Goal: Task Accomplishment & Management: Use online tool/utility

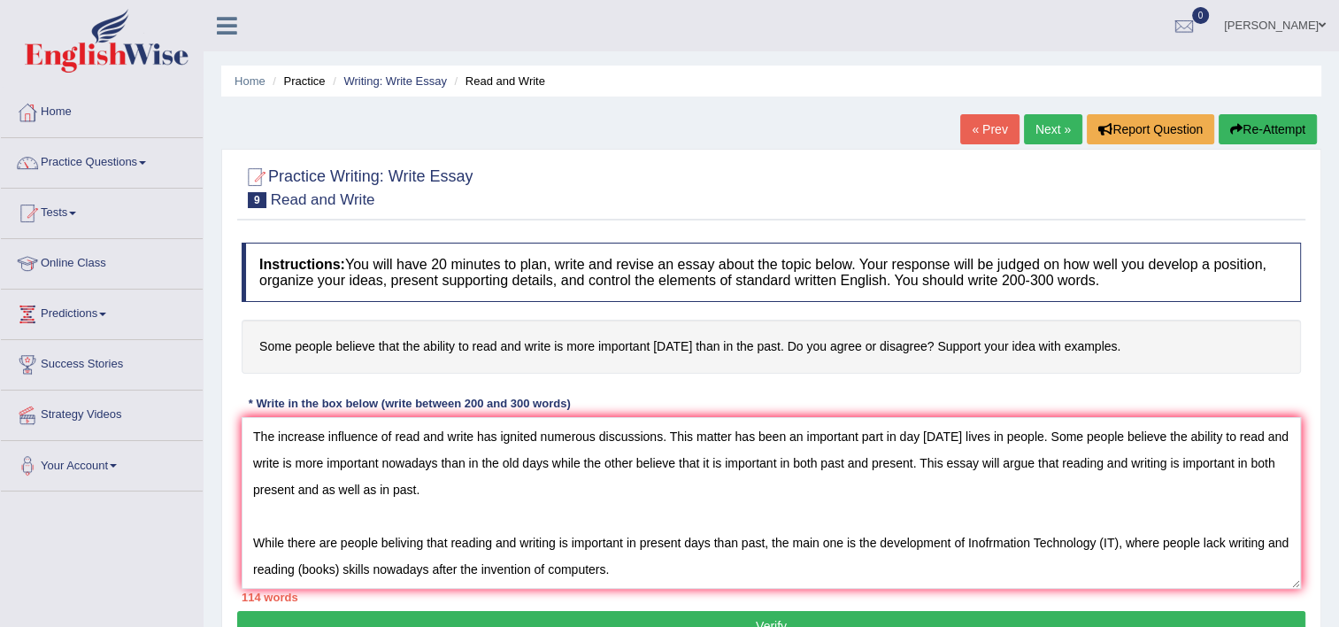
click at [682, 572] on textarea "The increase influence of read and write has ignited numerous discussions. This…" at bounding box center [771, 503] width 1059 height 172
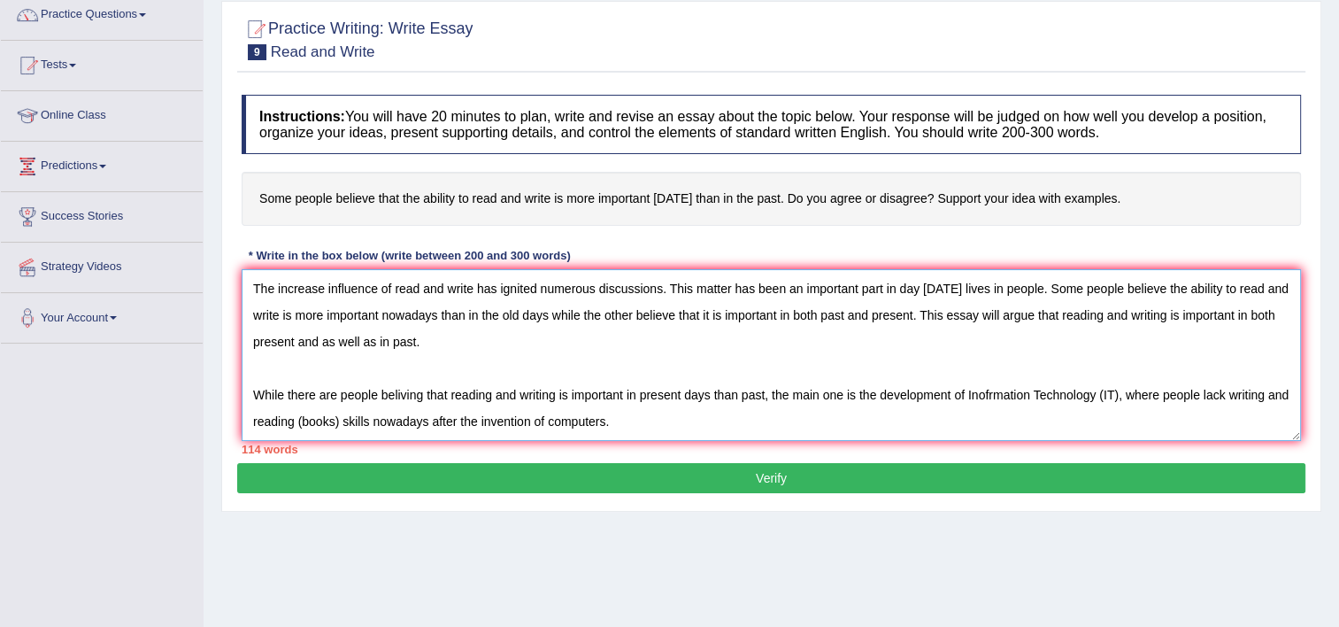
scroll to position [190, 0]
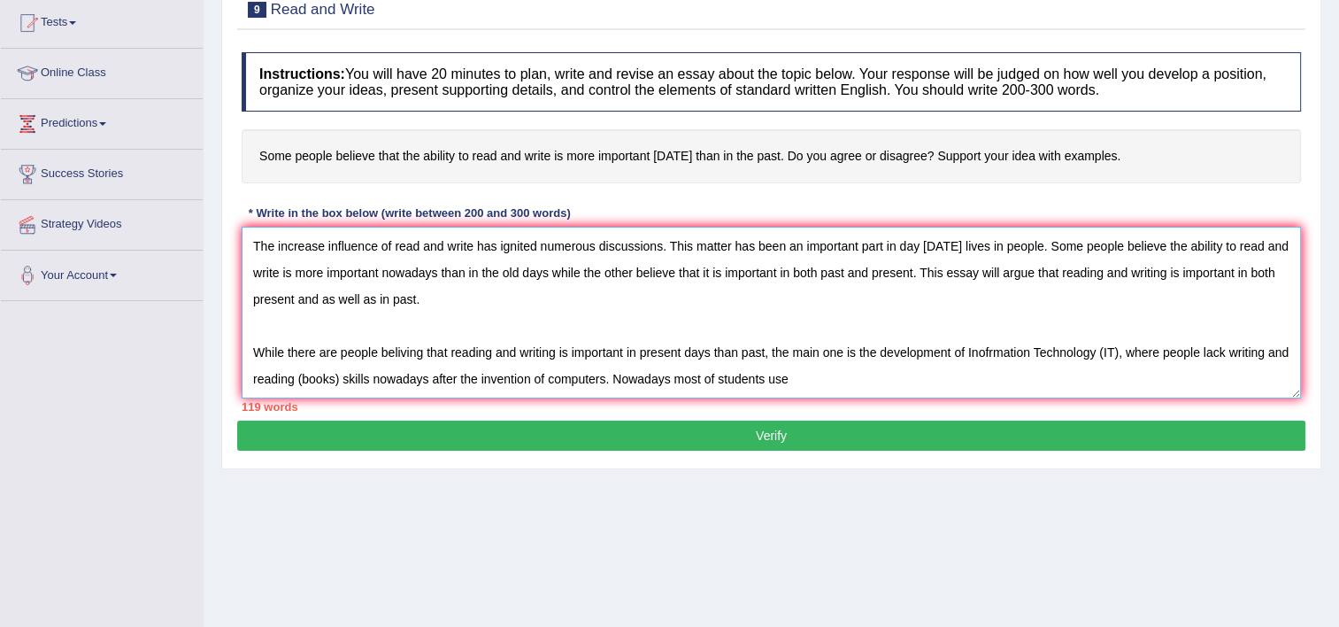
click at [608, 377] on textarea "The increase influence of read and write has ignited numerous discussions. This…" at bounding box center [771, 313] width 1059 height 172
click at [972, 381] on textarea "The increase influence of read and write has ignited numerous discussions. This…" at bounding box center [771, 313] width 1059 height 172
click at [878, 372] on textarea "The increase influence of read and write has ignited numerous discussions. This…" at bounding box center [771, 313] width 1059 height 172
click at [974, 383] on textarea "The increase influence of read and write has ignited numerous discussions. This…" at bounding box center [771, 313] width 1059 height 172
click at [884, 377] on textarea "The increase influence of read and write has ignited numerous discussions. This…" at bounding box center [771, 313] width 1059 height 172
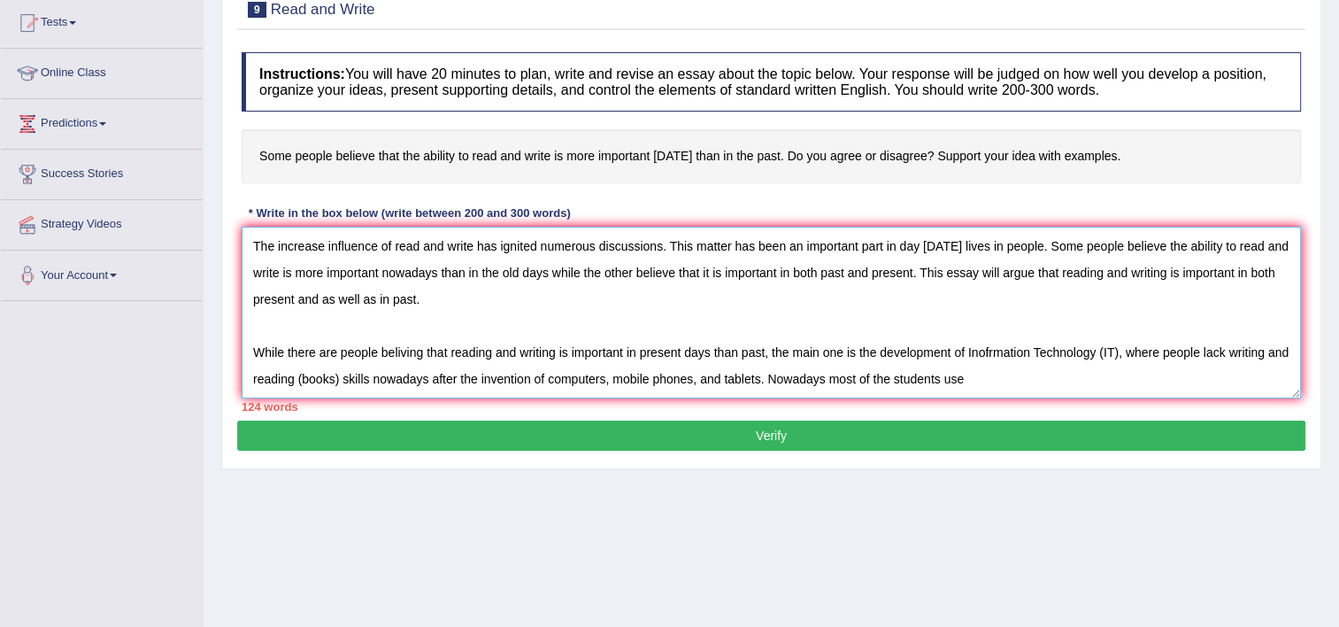
click at [884, 377] on textarea "The increase influence of read and write has ignited numerous discussions. This…" at bounding box center [771, 313] width 1059 height 172
click at [952, 379] on textarea "The increase influence of read and write has ignited numerous discussions. This…" at bounding box center [771, 313] width 1059 height 172
click at [699, 381] on textarea "The increase influence of read and write has ignited numerous discussions. This…" at bounding box center [771, 313] width 1059 height 172
click at [1017, 375] on textarea "The increase influence of read and write has ignited numerous discussions. This…" at bounding box center [771, 313] width 1059 height 172
click at [985, 348] on textarea "The increase influence of read and write has ignited numerous discussions. This…" at bounding box center [771, 313] width 1059 height 172
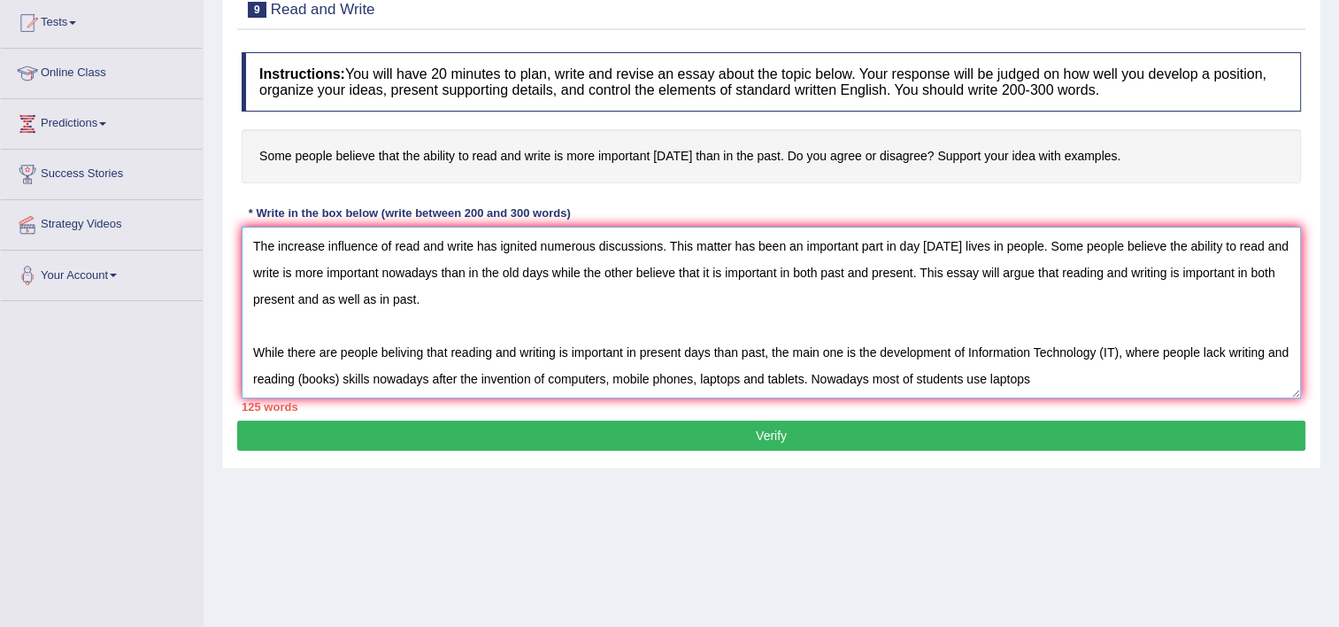
click at [1048, 375] on textarea "The increase influence of read and write has ignited numerous discussions. This…" at bounding box center [771, 313] width 1059 height 172
click at [547, 380] on textarea "The increase influence of read and write has ignited numerous discussions. This…" at bounding box center [771, 313] width 1059 height 172
click at [1130, 380] on textarea "The increase influence of read and write has ignited numerous discussions. This…" at bounding box center [771, 313] width 1059 height 172
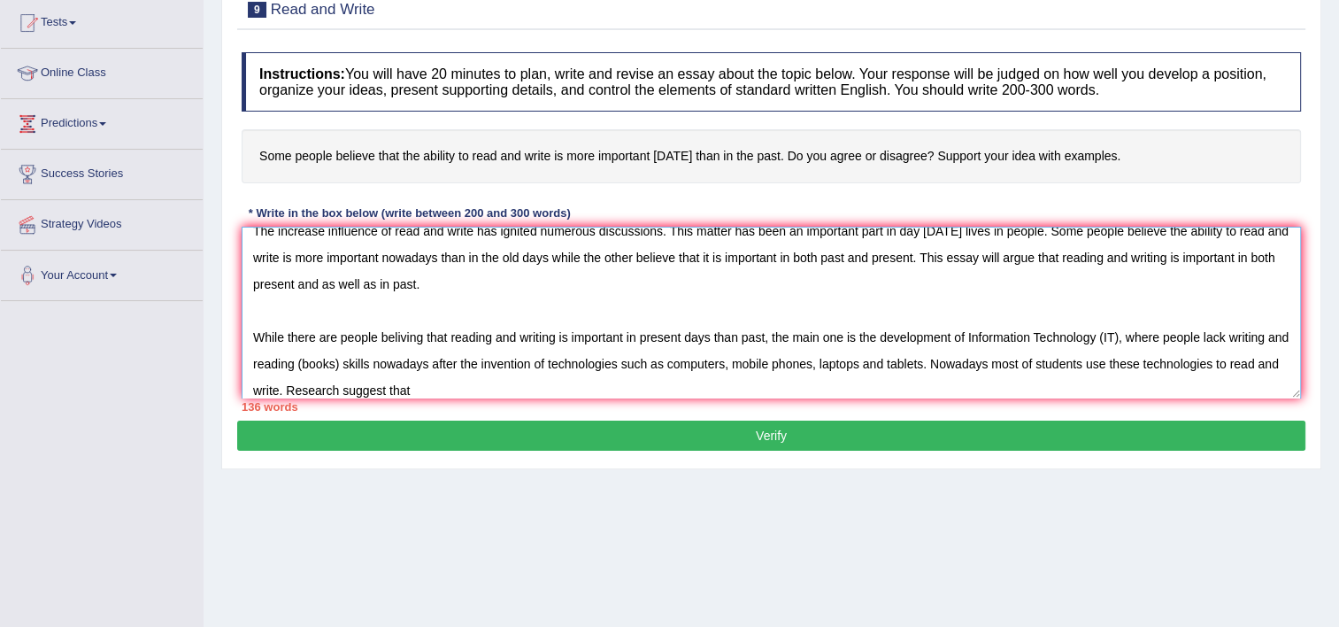
click at [433, 383] on textarea "The increase influence of read and write has ignited numerous discussions. This…" at bounding box center [771, 313] width 1059 height 172
click at [480, 387] on textarea "The increase influence of read and write has ignited numerous discussions. This…" at bounding box center [771, 313] width 1059 height 172
click at [512, 393] on textarea "The increase influence of read and write has ignited numerous discussions. This…" at bounding box center [771, 313] width 1059 height 172
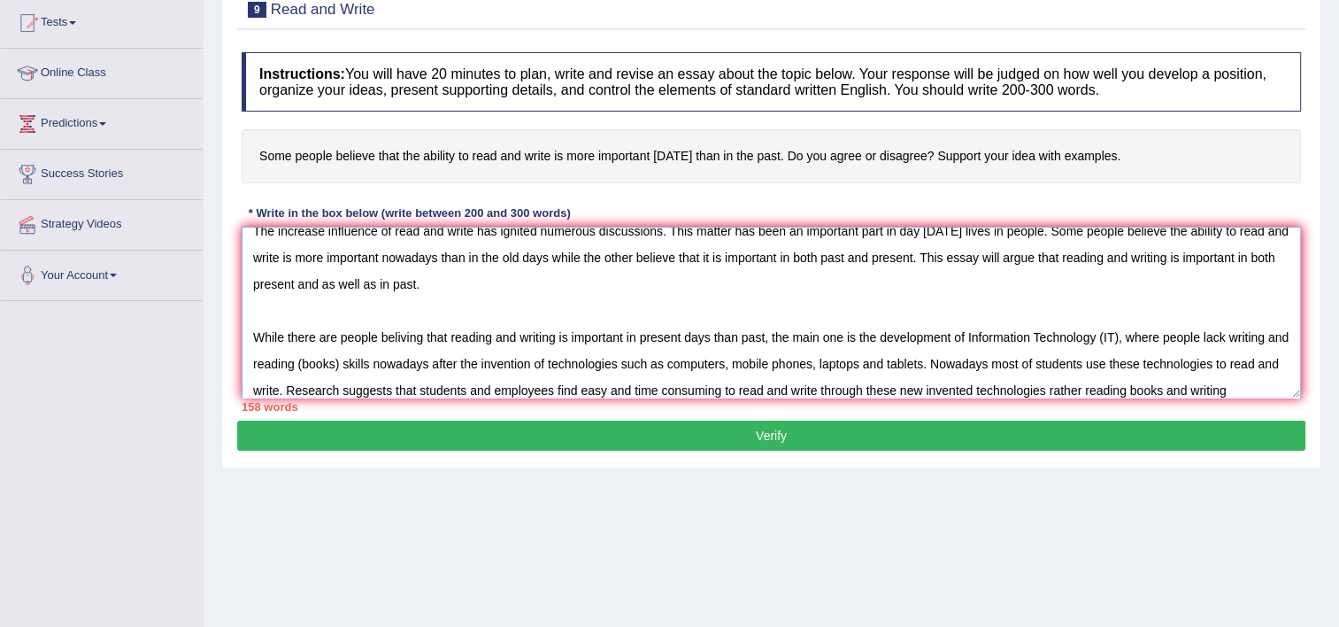
scroll to position [42, 0]
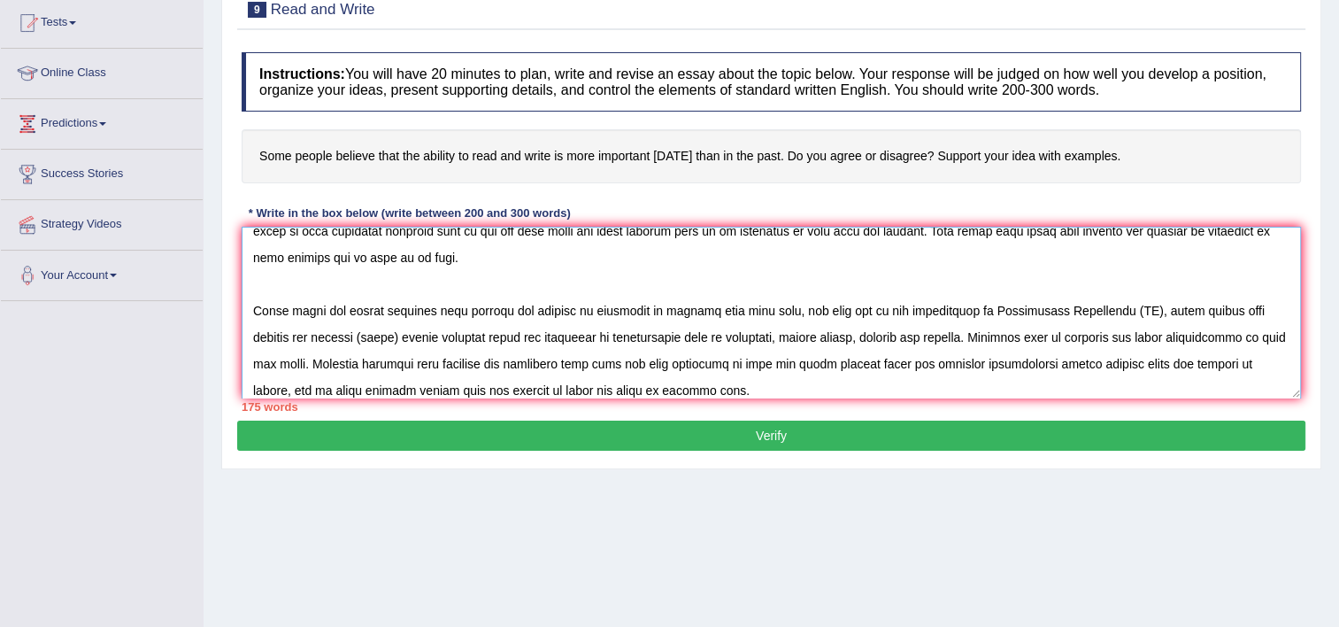
click at [442, 363] on textarea at bounding box center [771, 313] width 1059 height 172
click at [571, 363] on textarea at bounding box center [771, 313] width 1059 height 172
click at [1019, 363] on textarea at bounding box center [771, 313] width 1059 height 172
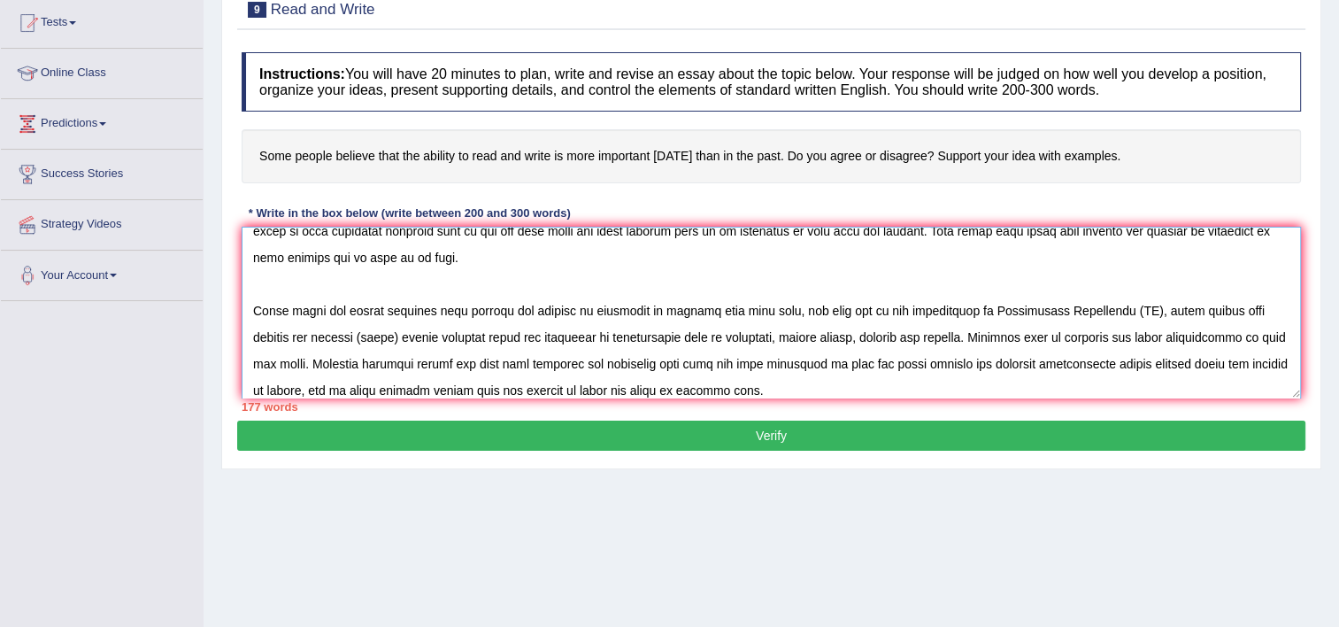
click at [917, 382] on textarea at bounding box center [771, 313] width 1059 height 172
click at [796, 387] on textarea at bounding box center [771, 313] width 1059 height 172
click at [947, 383] on textarea at bounding box center [771, 313] width 1059 height 172
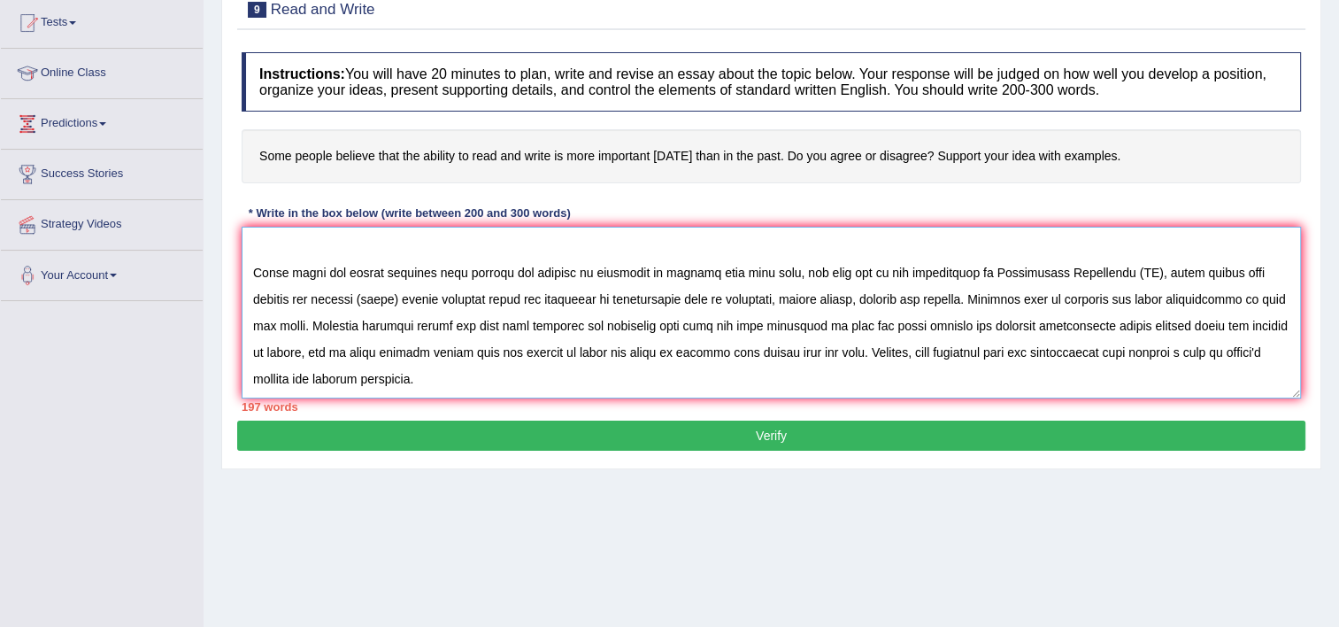
scroll to position [121, 0]
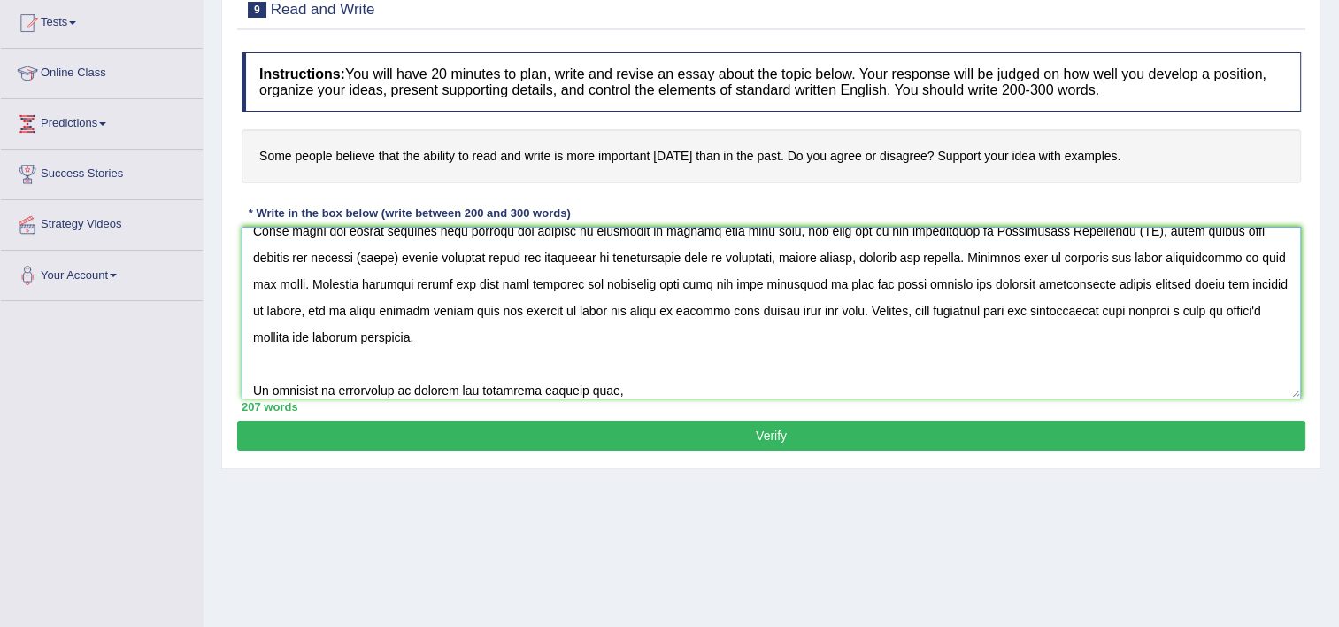
click at [512, 389] on textarea at bounding box center [771, 313] width 1059 height 172
click at [630, 384] on textarea at bounding box center [771, 313] width 1059 height 172
click at [758, 385] on textarea at bounding box center [771, 313] width 1059 height 172
click at [985, 388] on textarea at bounding box center [771, 313] width 1059 height 172
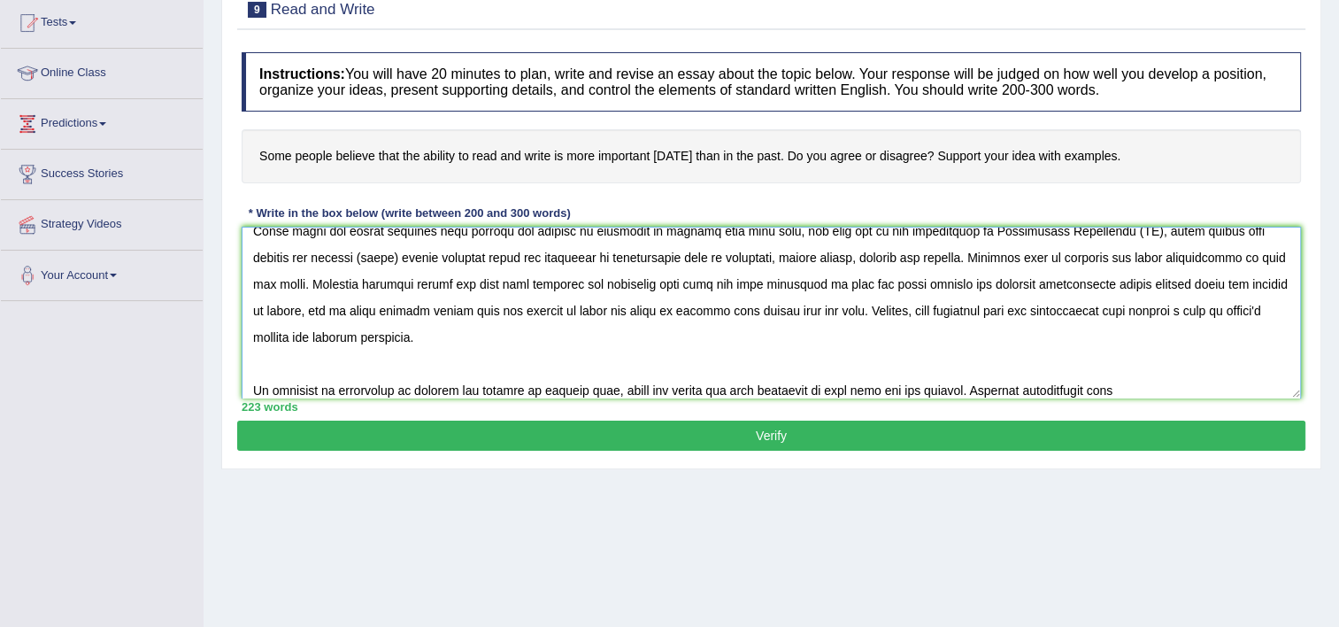
click at [1016, 387] on textarea at bounding box center [771, 313] width 1059 height 172
click at [1222, 386] on textarea at bounding box center [771, 313] width 1059 height 172
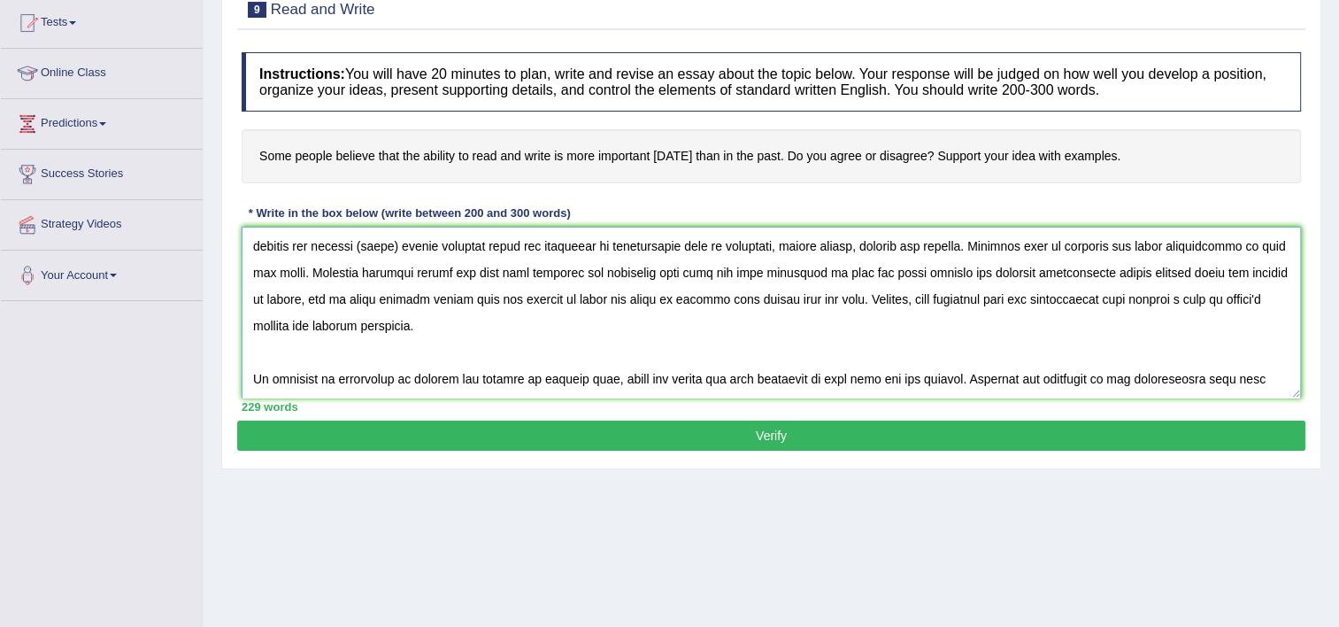
scroll to position [148, 0]
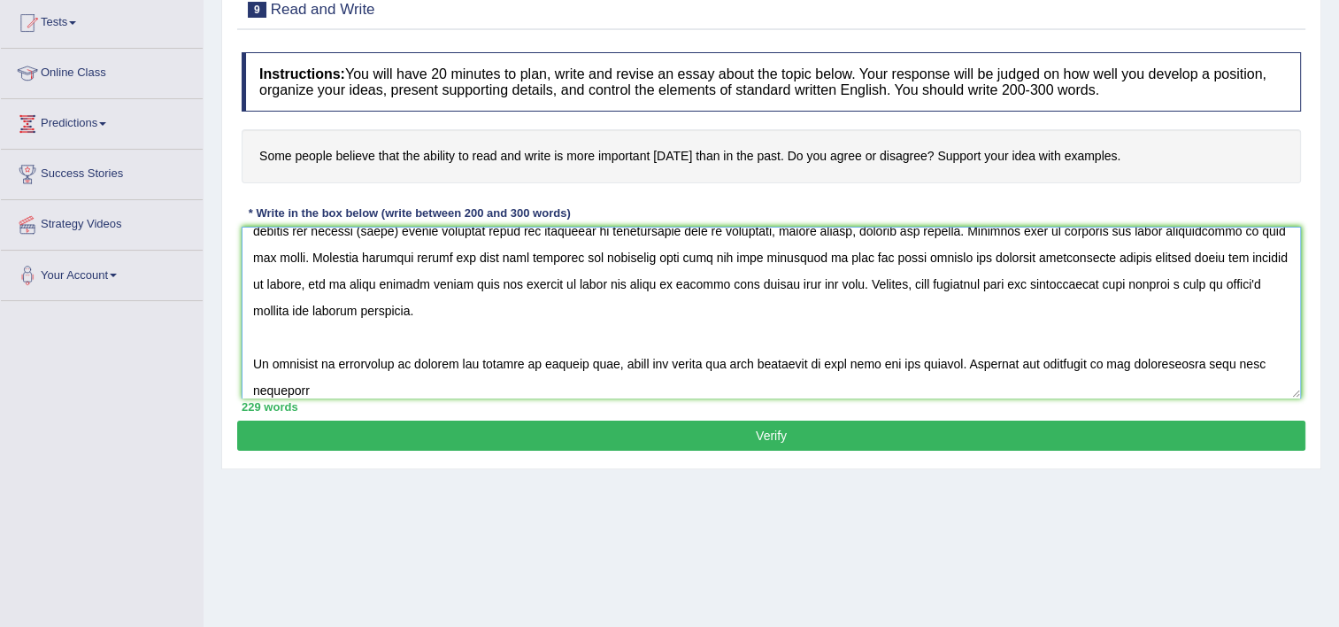
click at [267, 389] on textarea at bounding box center [771, 313] width 1059 height 172
drag, startPoint x: 317, startPoint y: 397, endPoint x: 314, endPoint y: 388, distance: 9.2
click at [314, 388] on div "Instructions: You will have 20 minutes to plan, write and revise an essay about…" at bounding box center [771, 231] width 1068 height 377
click at [314, 388] on textarea at bounding box center [771, 313] width 1059 height 172
click at [603, 388] on textarea at bounding box center [771, 313] width 1059 height 172
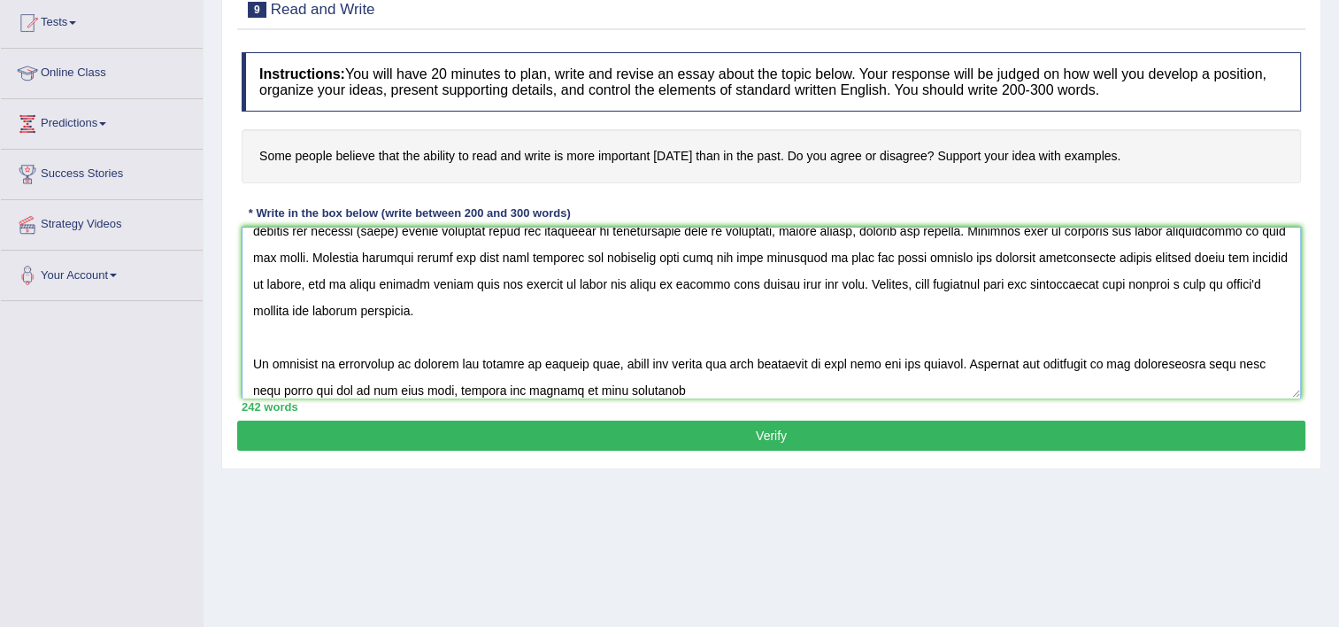
click at [675, 385] on textarea at bounding box center [771, 313] width 1059 height 172
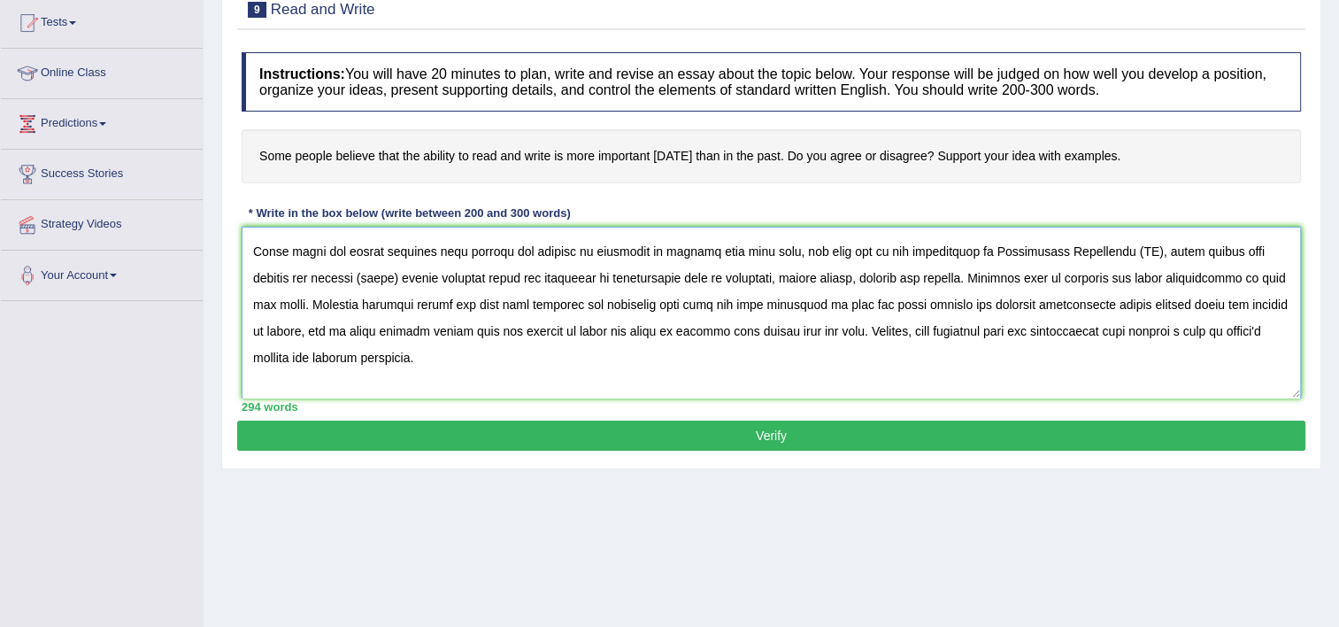
scroll to position [87, 0]
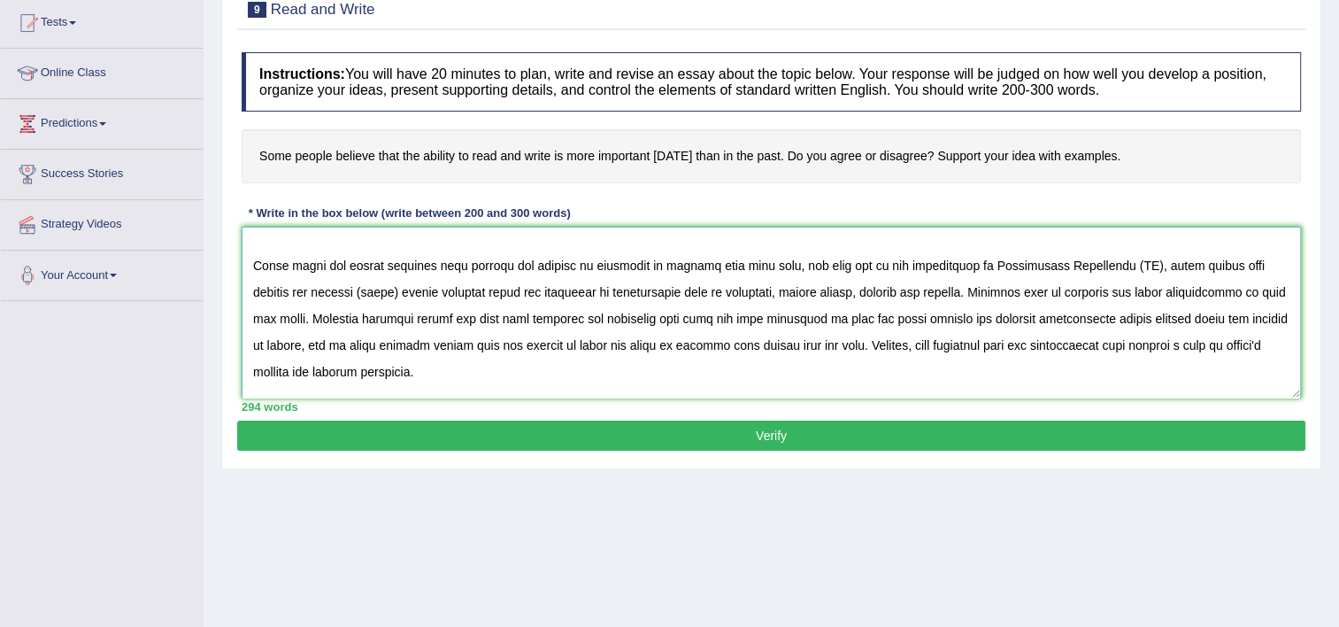
click at [396, 263] on textarea at bounding box center [771, 313] width 1059 height 172
click at [410, 262] on textarea at bounding box center [771, 313] width 1059 height 172
click at [1000, 268] on textarea at bounding box center [771, 313] width 1059 height 172
click at [974, 267] on textarea at bounding box center [771, 313] width 1059 height 172
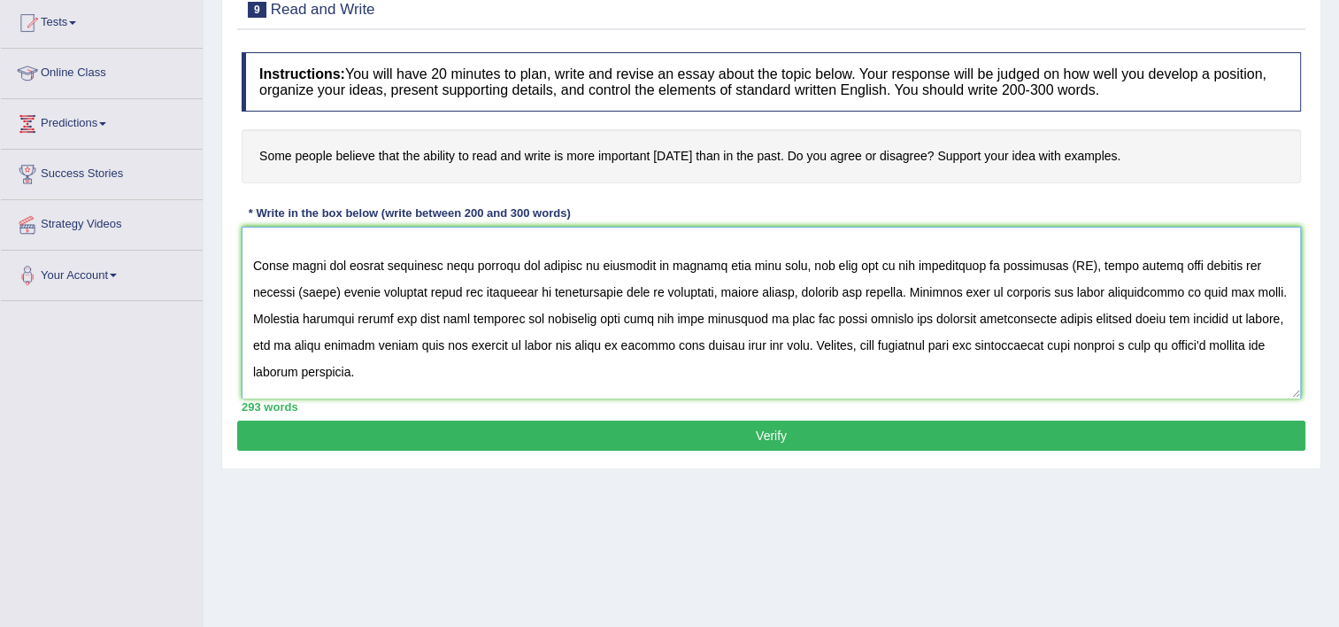
click at [1053, 266] on textarea at bounding box center [771, 313] width 1059 height 172
click at [296, 285] on textarea at bounding box center [771, 313] width 1059 height 172
click at [324, 289] on textarea at bounding box center [771, 313] width 1059 height 172
click at [335, 290] on textarea at bounding box center [771, 313] width 1059 height 172
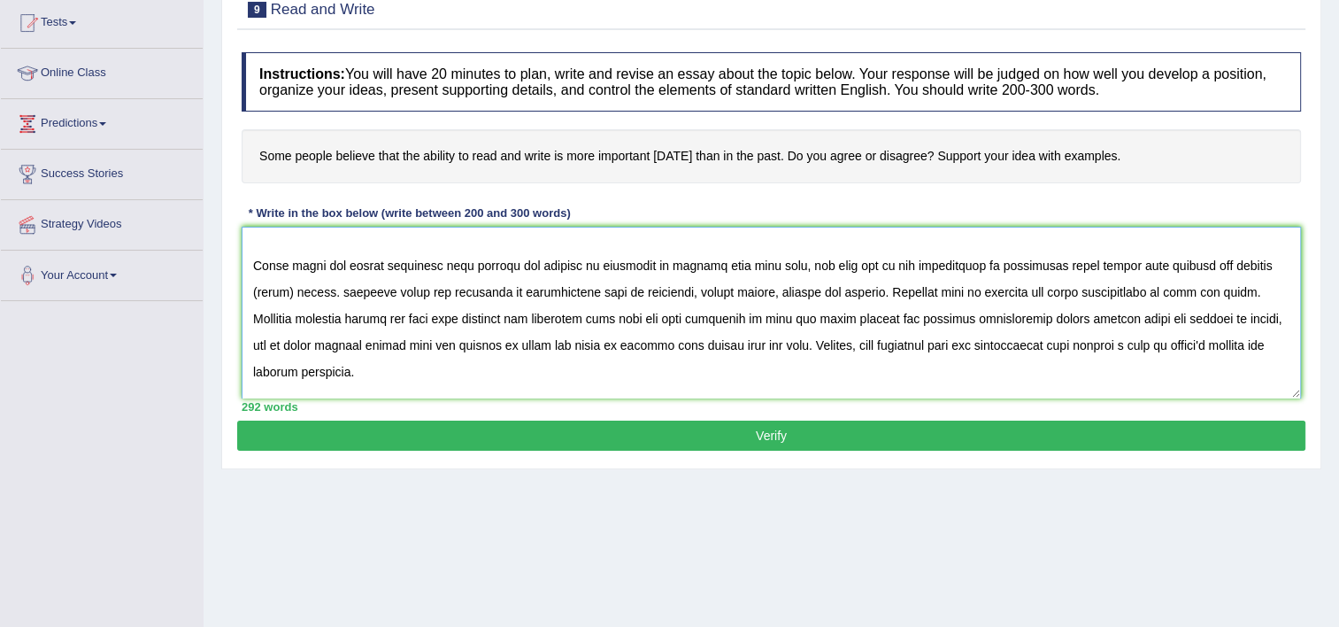
click at [335, 290] on textarea at bounding box center [771, 313] width 1059 height 172
drag, startPoint x: 335, startPoint y: 290, endPoint x: 886, endPoint y: 288, distance: 551.3
click at [886, 288] on textarea at bounding box center [771, 313] width 1059 height 172
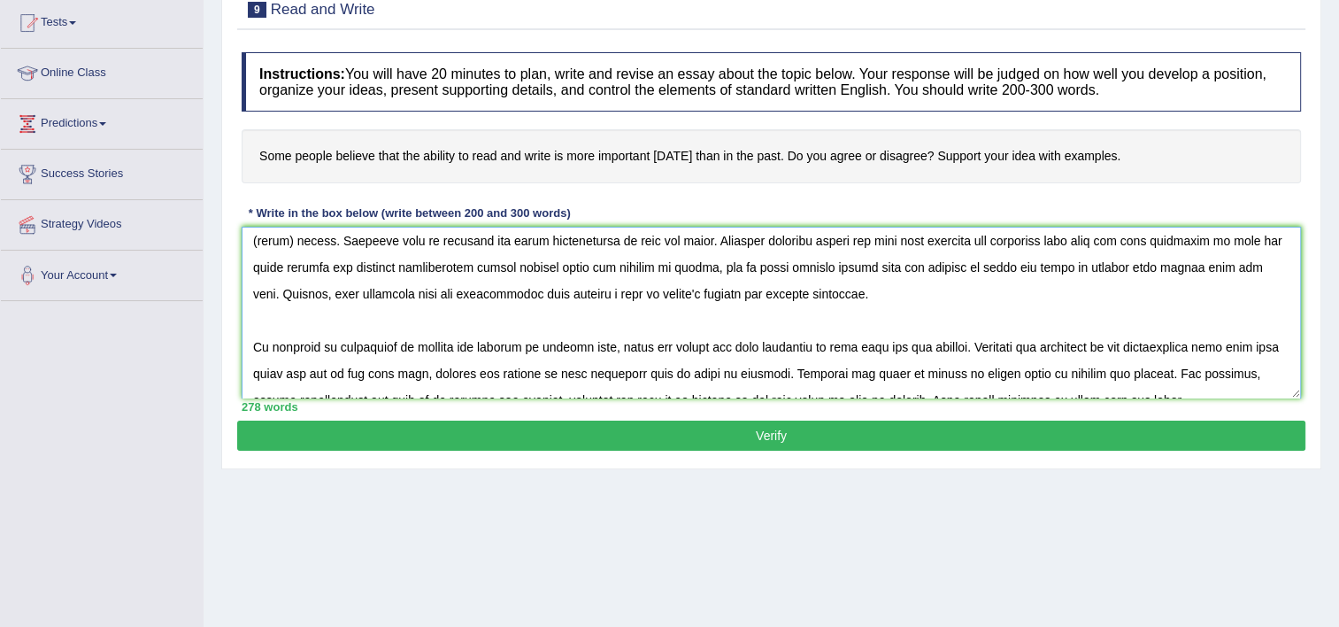
scroll to position [212, 0]
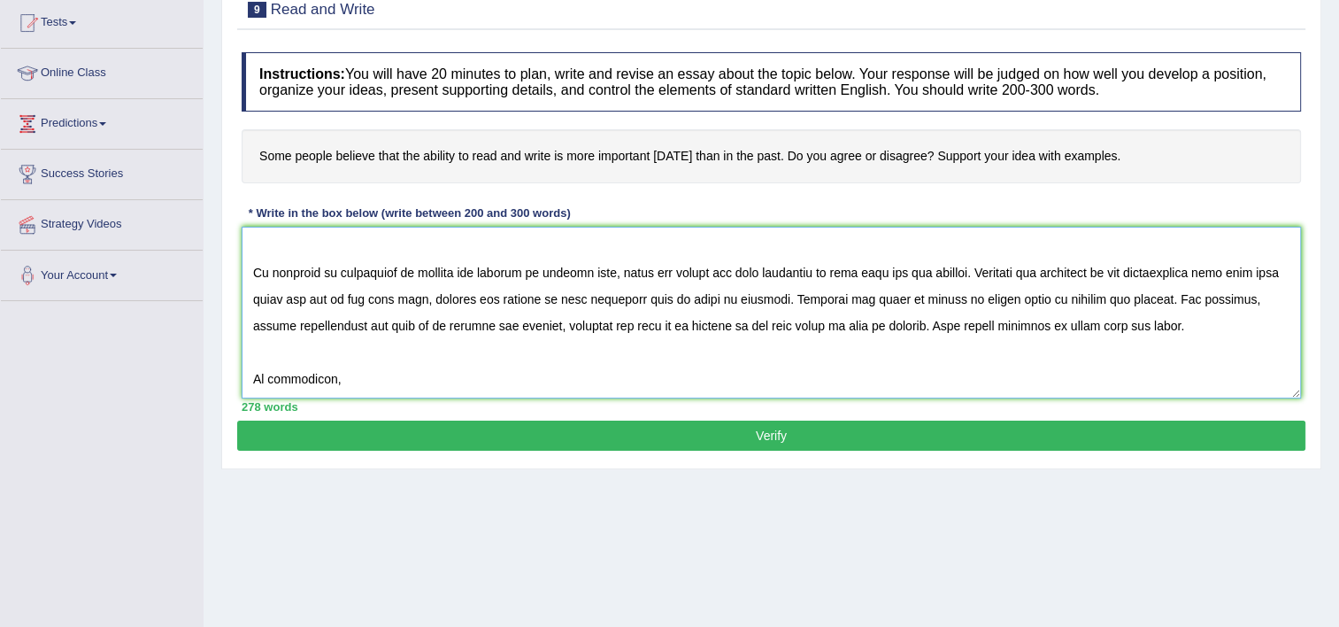
click at [727, 373] on textarea at bounding box center [771, 313] width 1059 height 172
click at [444, 378] on textarea at bounding box center [771, 313] width 1059 height 172
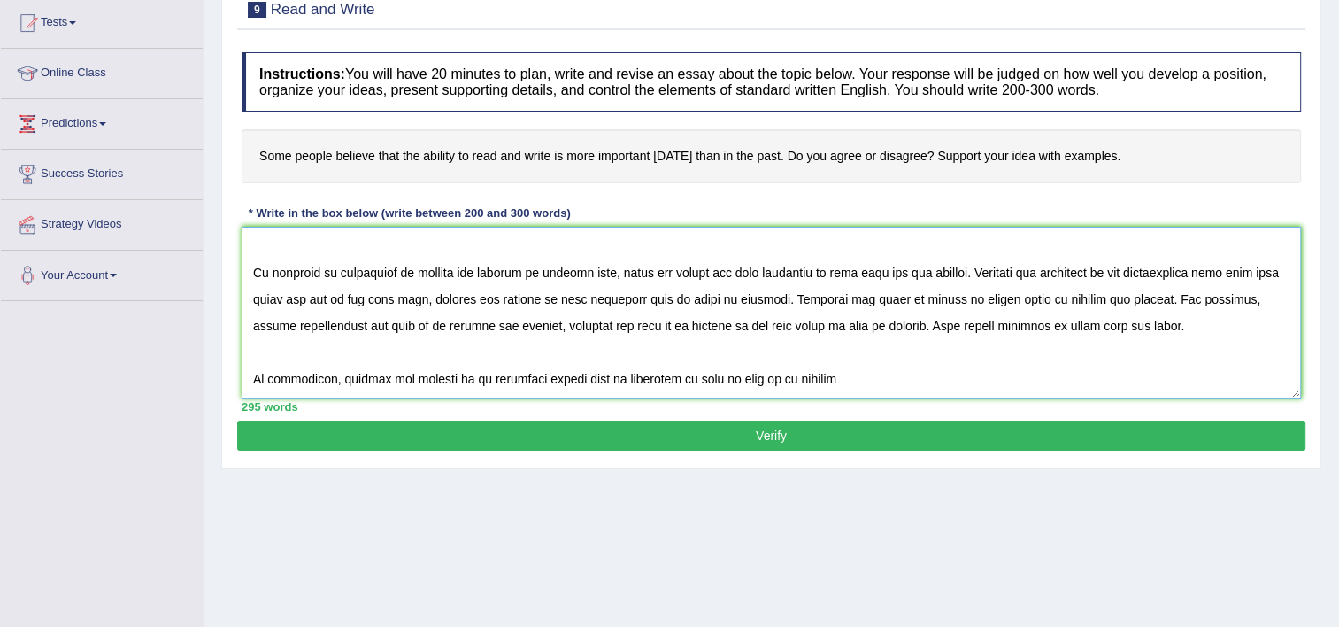
click at [557, 373] on textarea at bounding box center [771, 313] width 1059 height 172
click at [846, 381] on textarea at bounding box center [771, 313] width 1059 height 172
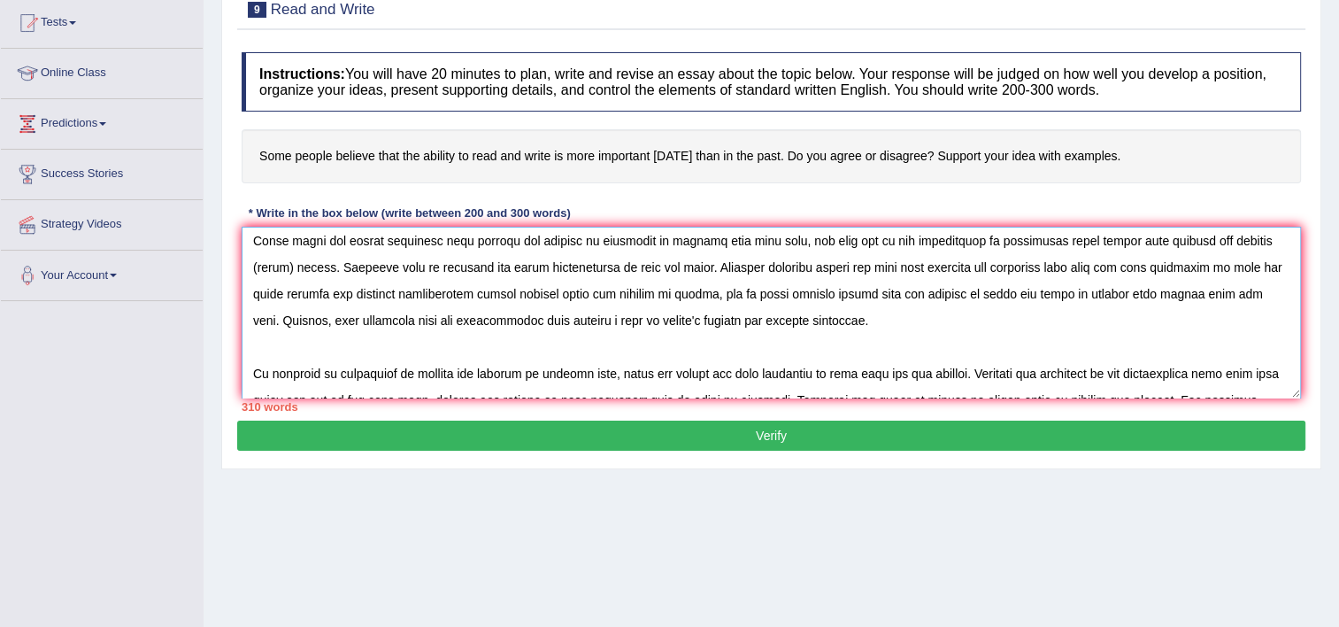
scroll to position [81, 0]
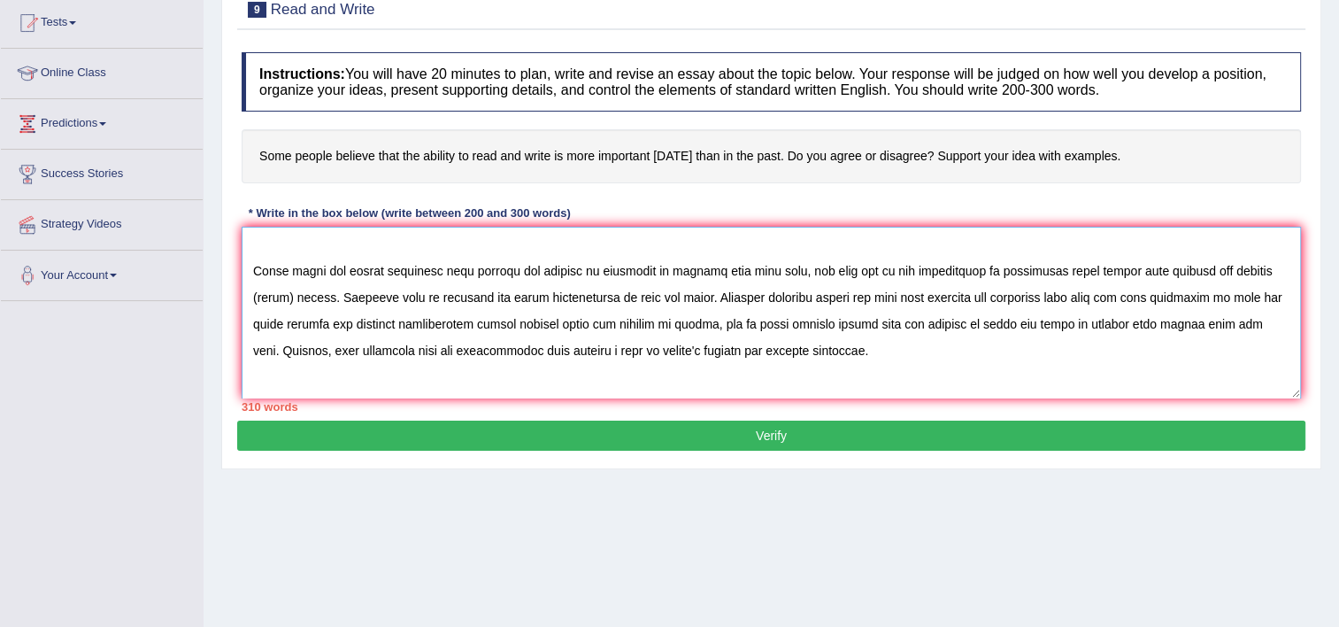
click at [828, 294] on textarea at bounding box center [771, 313] width 1059 height 172
click at [781, 323] on textarea at bounding box center [771, 313] width 1059 height 172
click at [790, 324] on textarea at bounding box center [771, 313] width 1059 height 172
click at [1060, 319] on textarea at bounding box center [771, 313] width 1059 height 172
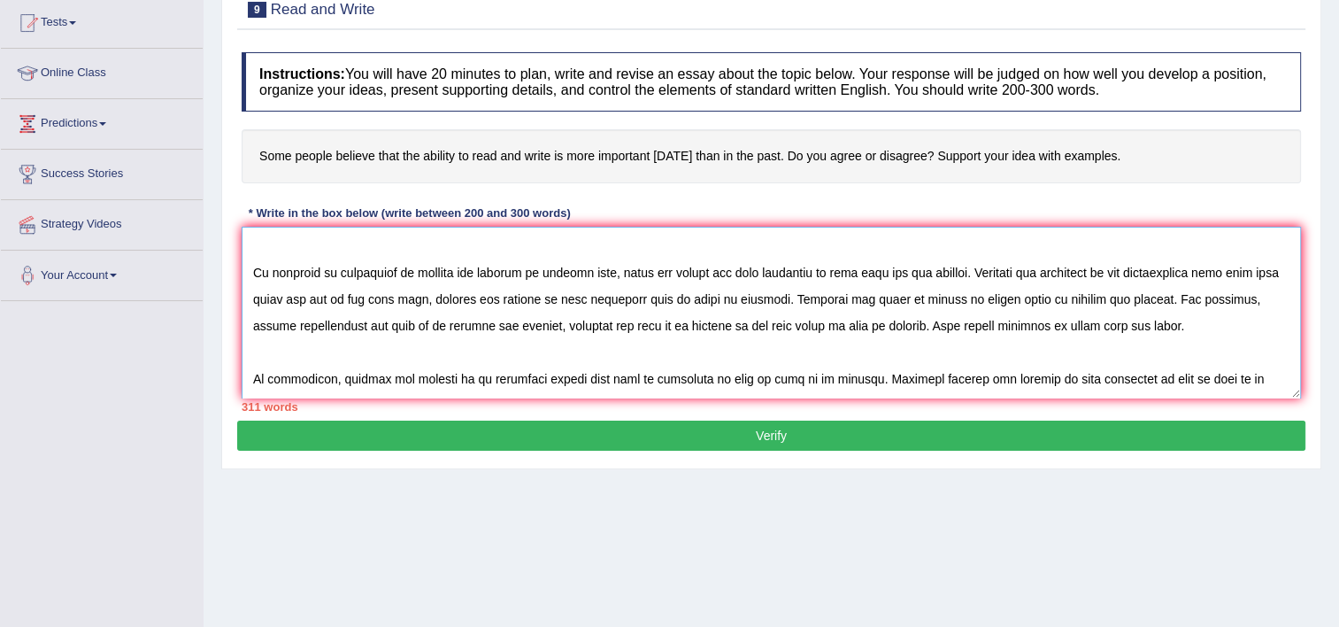
scroll to position [210, 0]
drag, startPoint x: 606, startPoint y: 274, endPoint x: 711, endPoint y: 279, distance: 105.4
click at [711, 279] on textarea at bounding box center [771, 313] width 1059 height 172
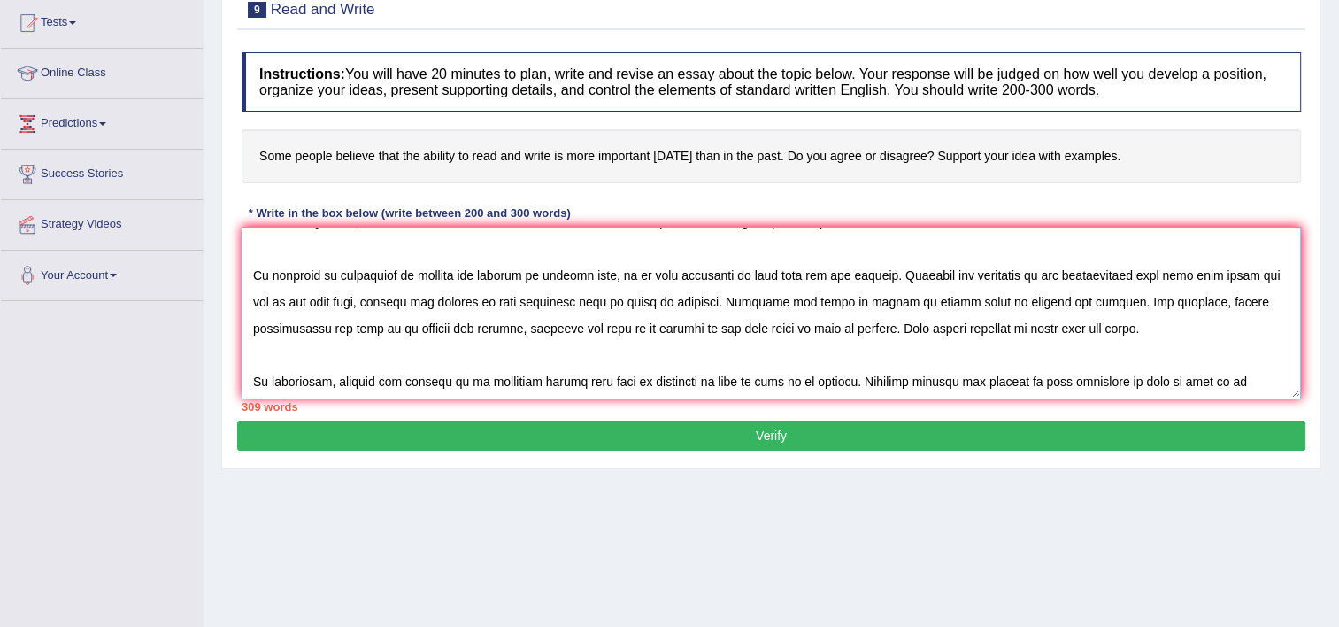
click at [1045, 271] on textarea at bounding box center [771, 313] width 1059 height 172
click at [1023, 270] on textarea at bounding box center [771, 313] width 1059 height 172
click at [648, 298] on textarea at bounding box center [771, 313] width 1059 height 172
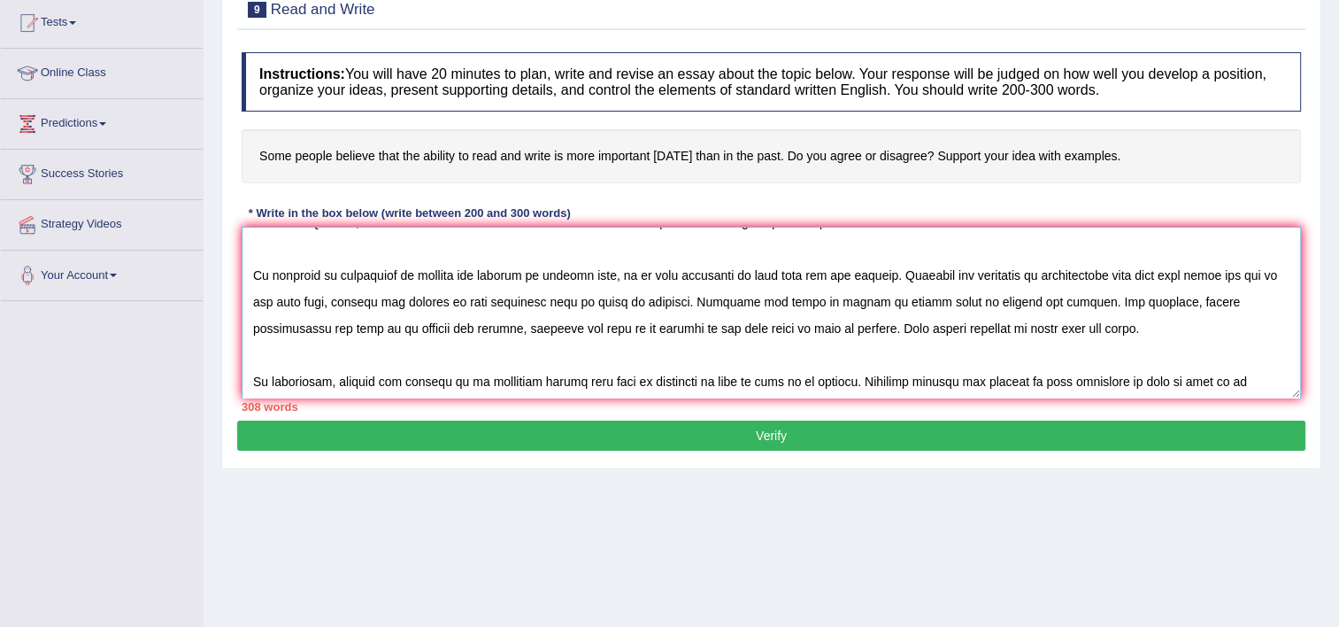
click at [648, 298] on textarea at bounding box center [771, 313] width 1059 height 172
drag, startPoint x: 826, startPoint y: 303, endPoint x: 704, endPoint y: 293, distance: 121.6
click at [704, 293] on textarea at bounding box center [771, 313] width 1059 height 172
drag, startPoint x: 319, startPoint y: 326, endPoint x: 691, endPoint y: 326, distance: 372.6
click at [691, 326] on textarea at bounding box center [771, 313] width 1059 height 172
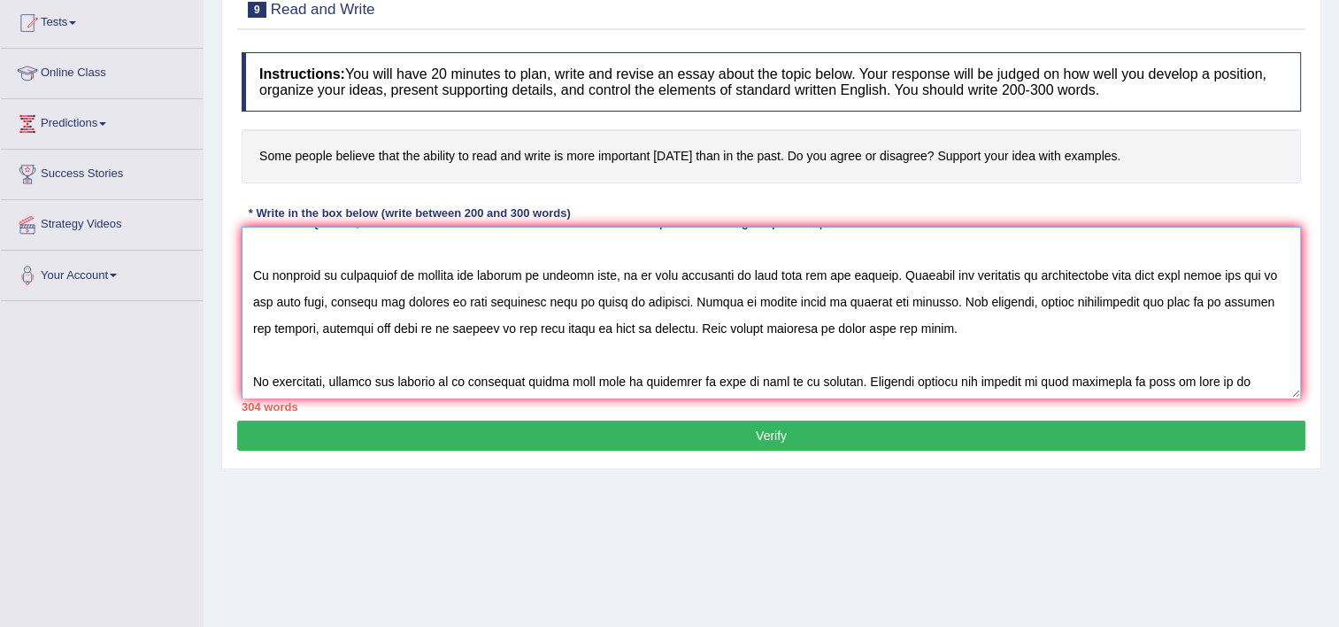
click at [488, 328] on textarea at bounding box center [771, 313] width 1059 height 172
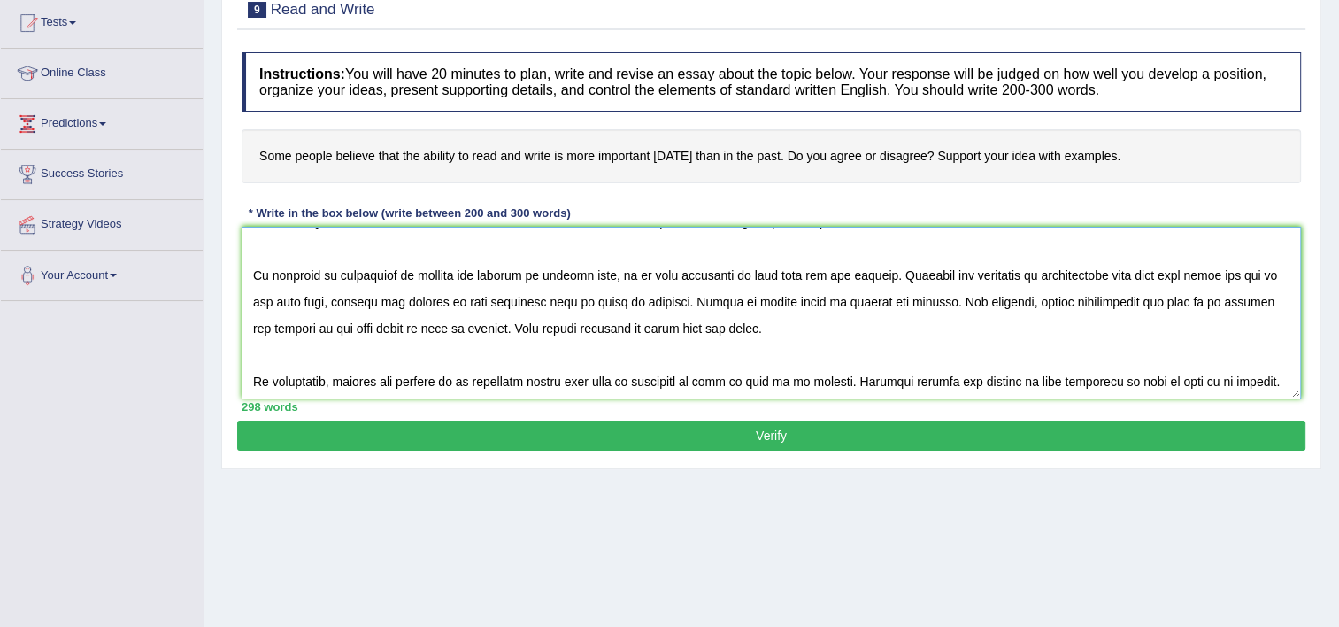
drag, startPoint x: 419, startPoint y: 325, endPoint x: 517, endPoint y: 331, distance: 97.5
click at [517, 331] on textarea at bounding box center [771, 313] width 1059 height 172
click at [680, 335] on textarea at bounding box center [771, 313] width 1059 height 172
click at [666, 329] on textarea at bounding box center [771, 313] width 1059 height 172
type textarea "The increase influence of read and write has ignited numerous discussions. This…"
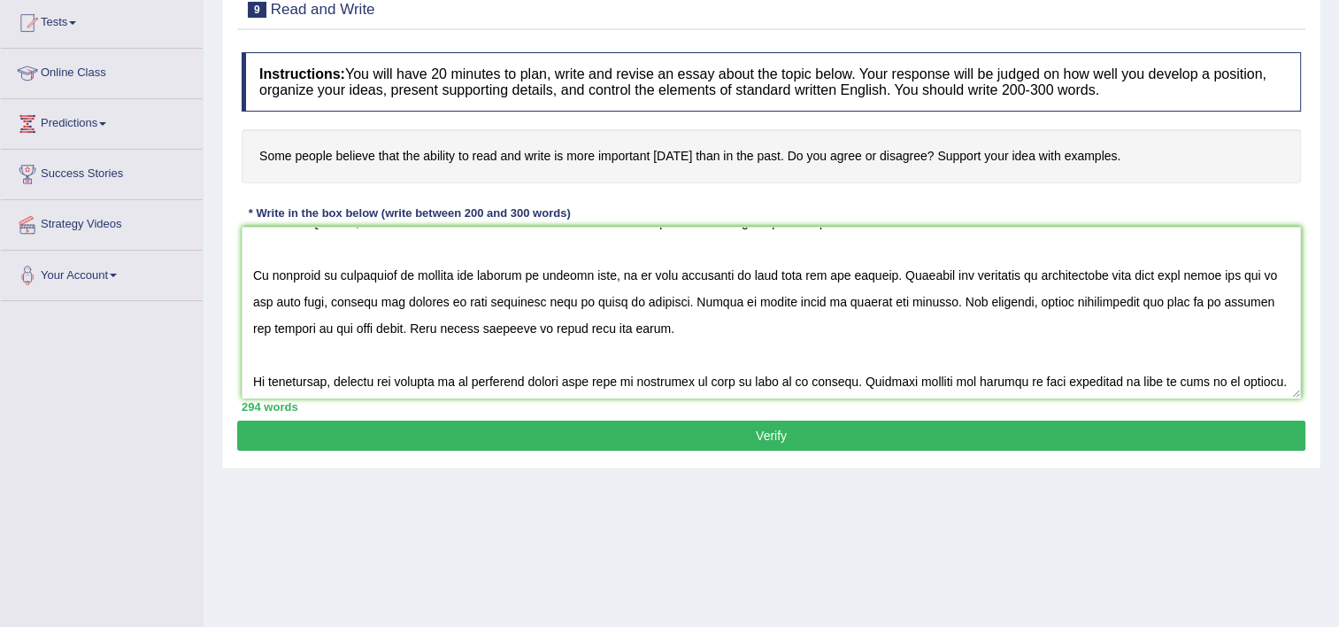
click at [1034, 432] on button "Verify" at bounding box center [771, 435] width 1068 height 30
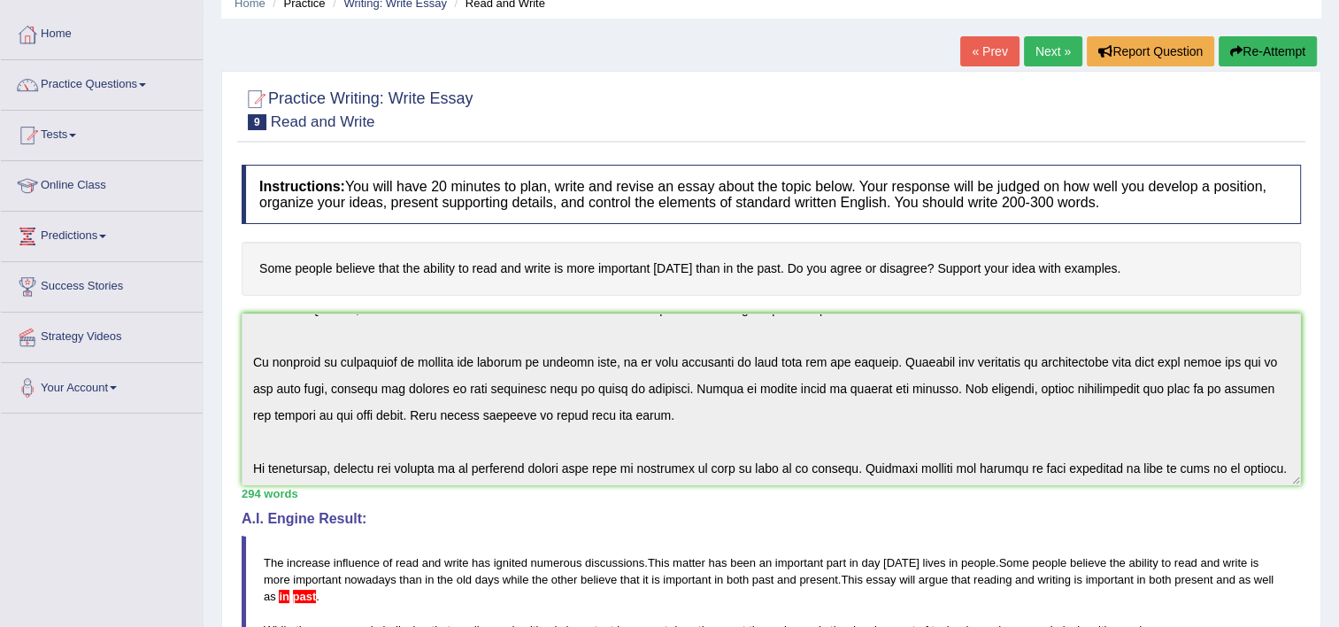
scroll to position [0, 0]
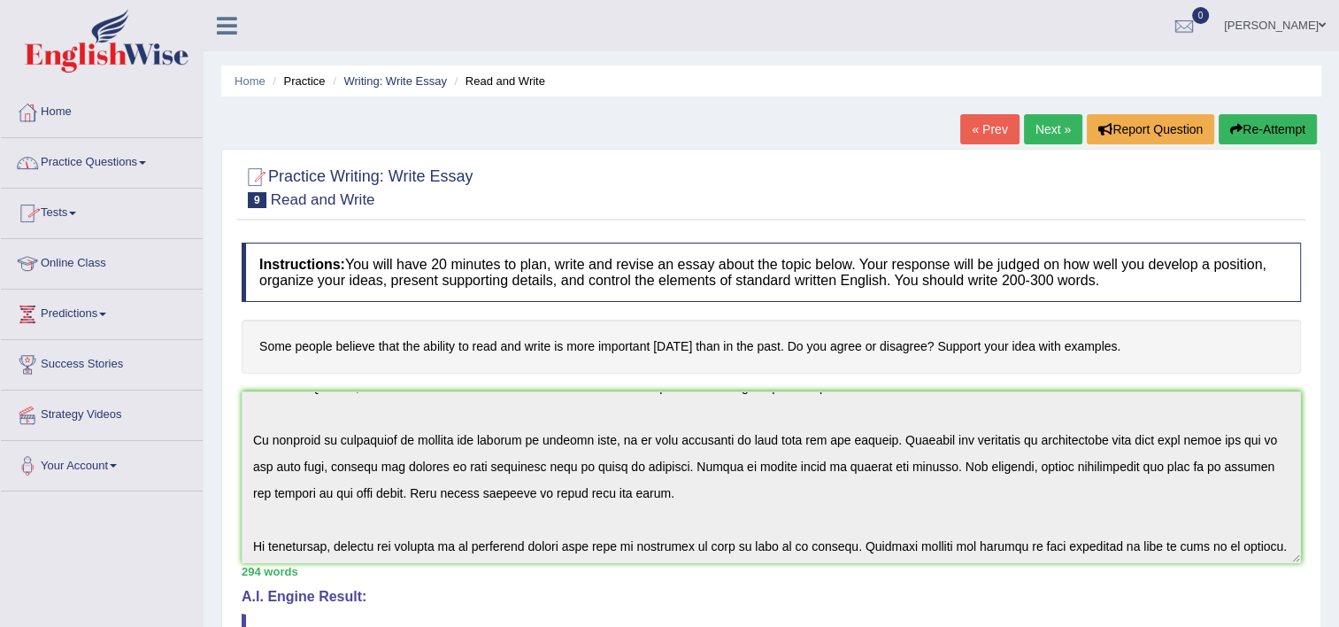
click at [1059, 128] on link "Next »" at bounding box center [1053, 129] width 58 height 30
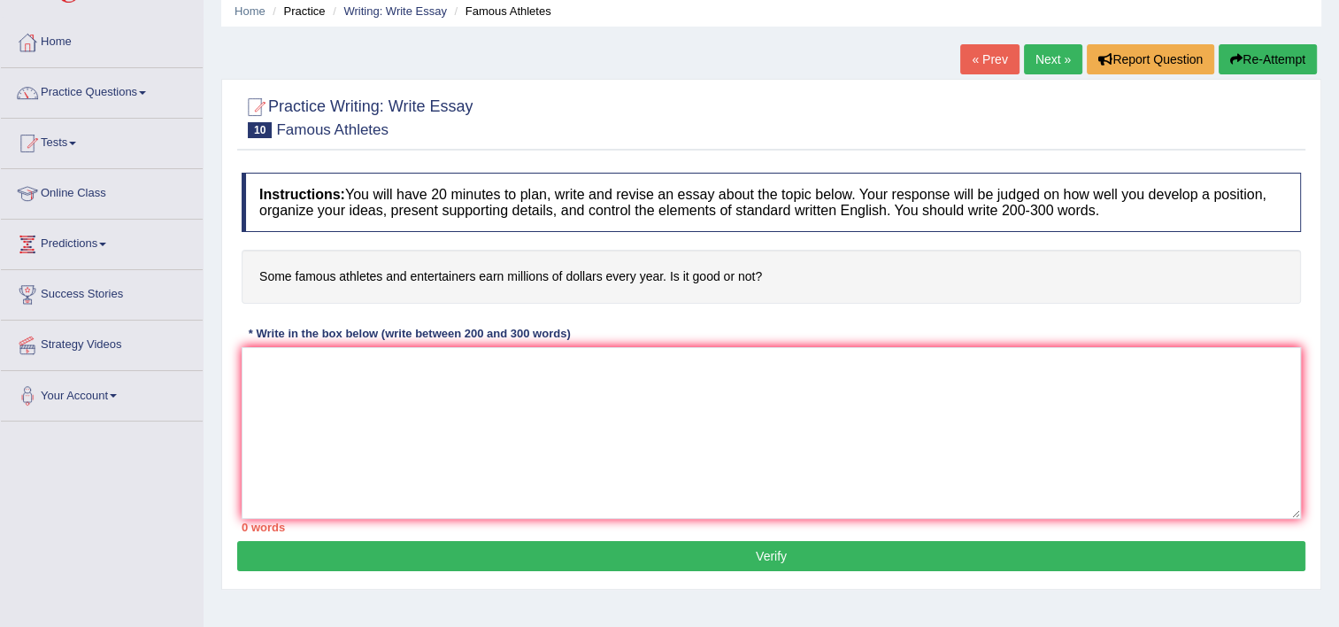
scroll to position [65, 0]
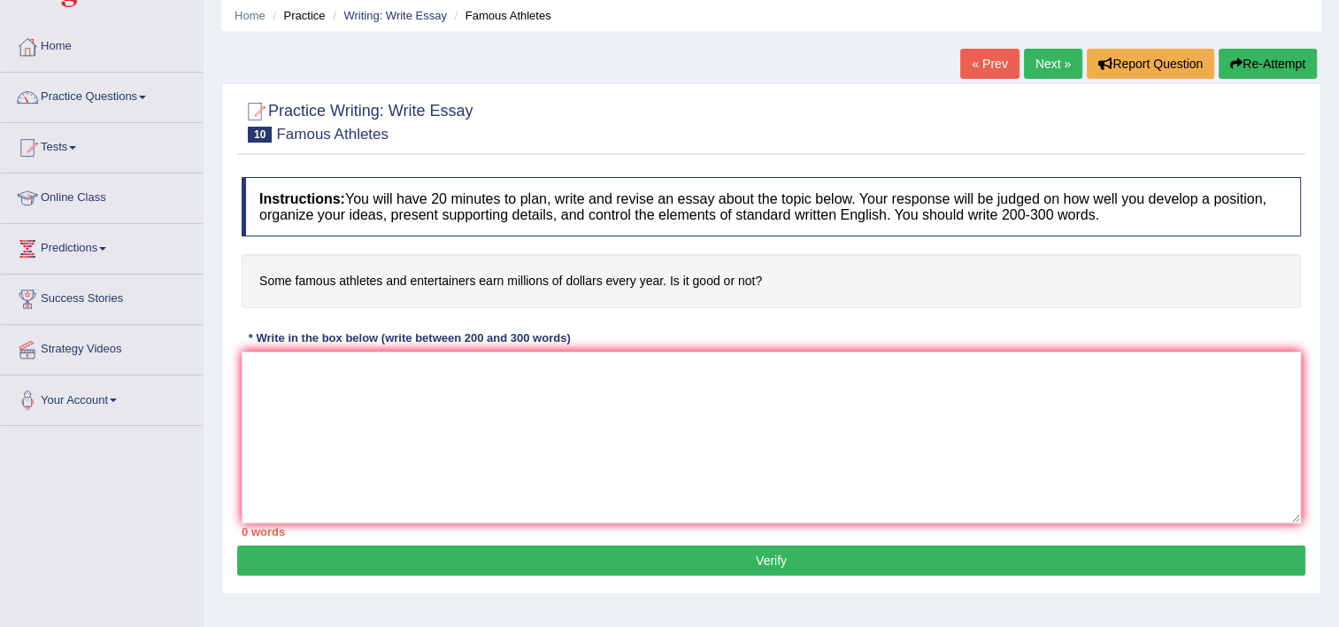
click at [1041, 61] on link "Next »" at bounding box center [1053, 64] width 58 height 30
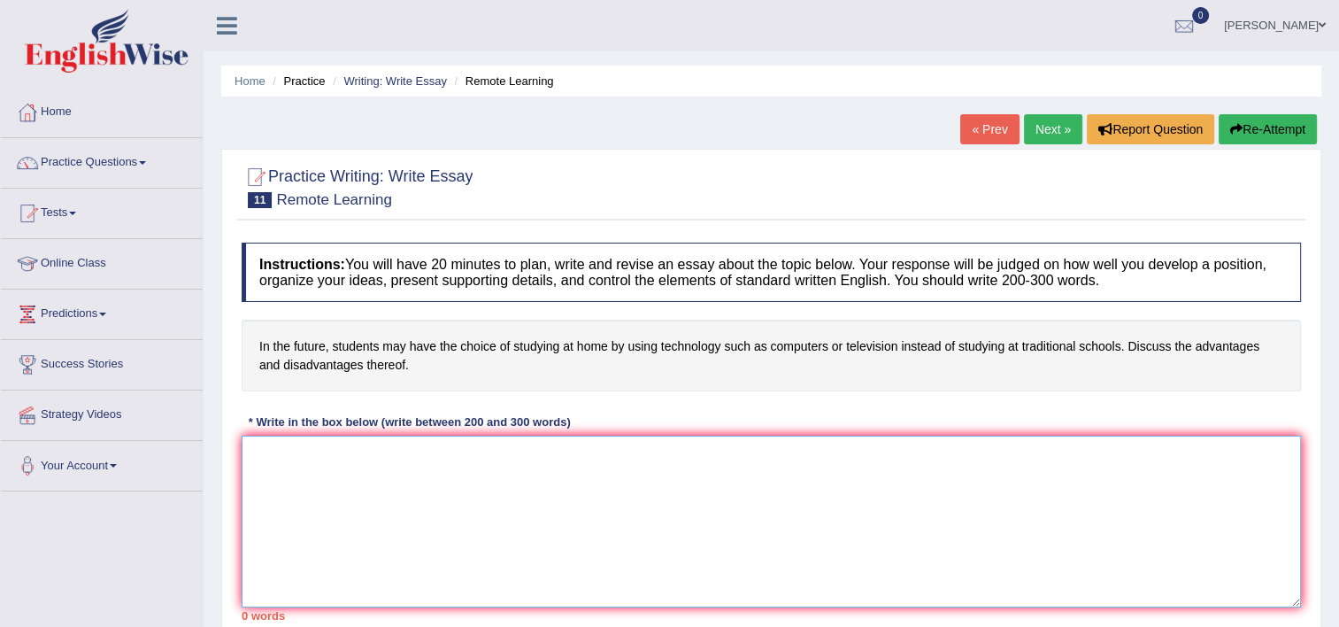
click at [835, 488] on textarea at bounding box center [771, 521] width 1059 height 172
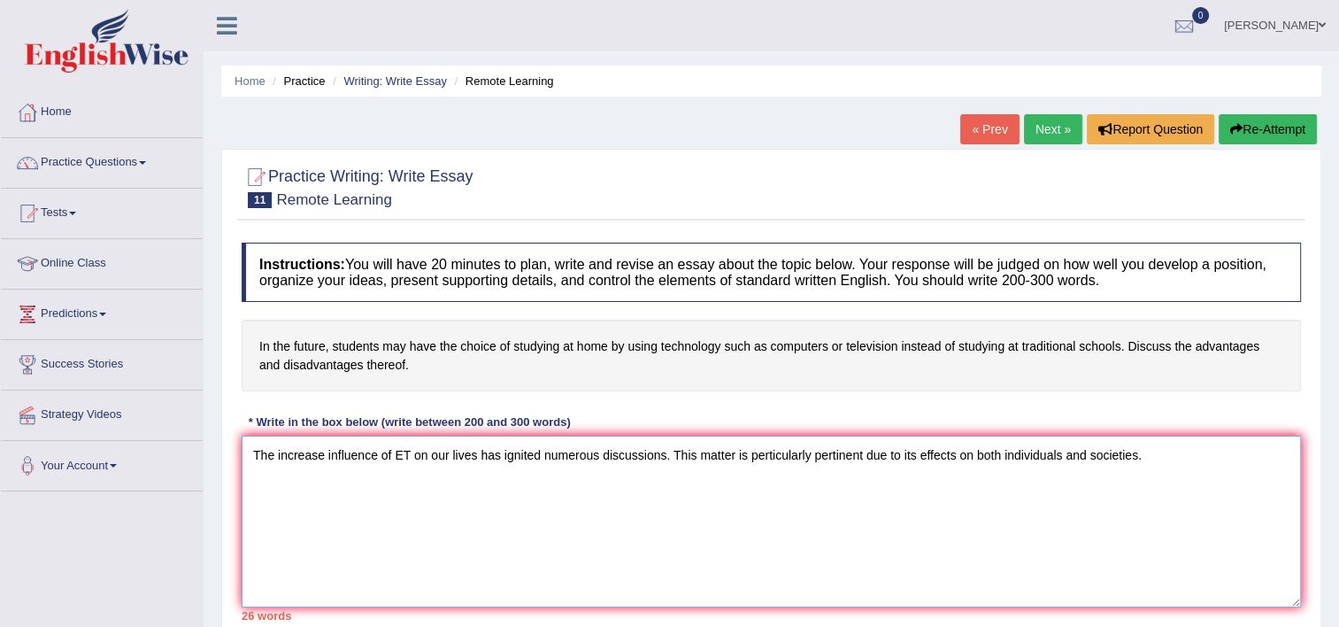
click at [1110, 457] on textarea "The increase influence of ET on our lives has ignited numerous discussions. Thi…" at bounding box center [771, 521] width 1059 height 172
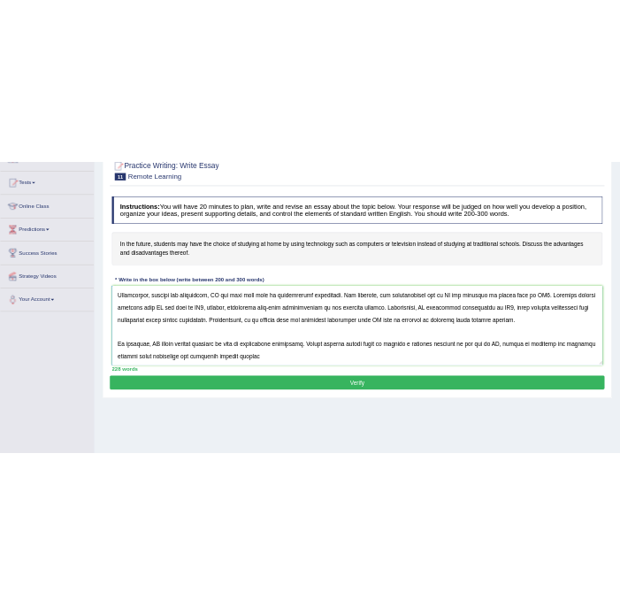
scroll to position [245, 0]
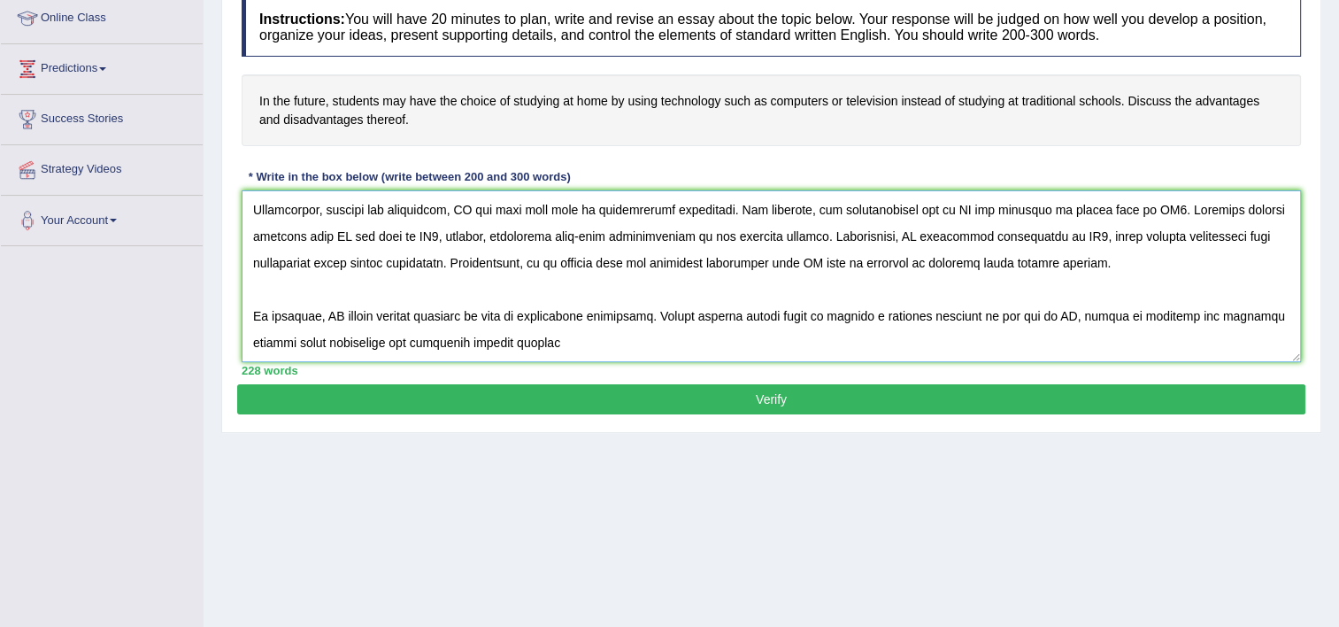
drag, startPoint x: 251, startPoint y: 451, endPoint x: 588, endPoint y: 332, distance: 356.9
click at [588, 332] on textarea at bounding box center [771, 276] width 1059 height 172
type textarea "The increase influence of ET on our lives has ignited numerous discussions. Thi…"
drag, startPoint x: 258, startPoint y: 102, endPoint x: 310, endPoint y: 104, distance: 51.4
click at [310, 104] on h4 "In the future, students may have the choice of studying at home by using techno…" at bounding box center [771, 110] width 1059 height 72
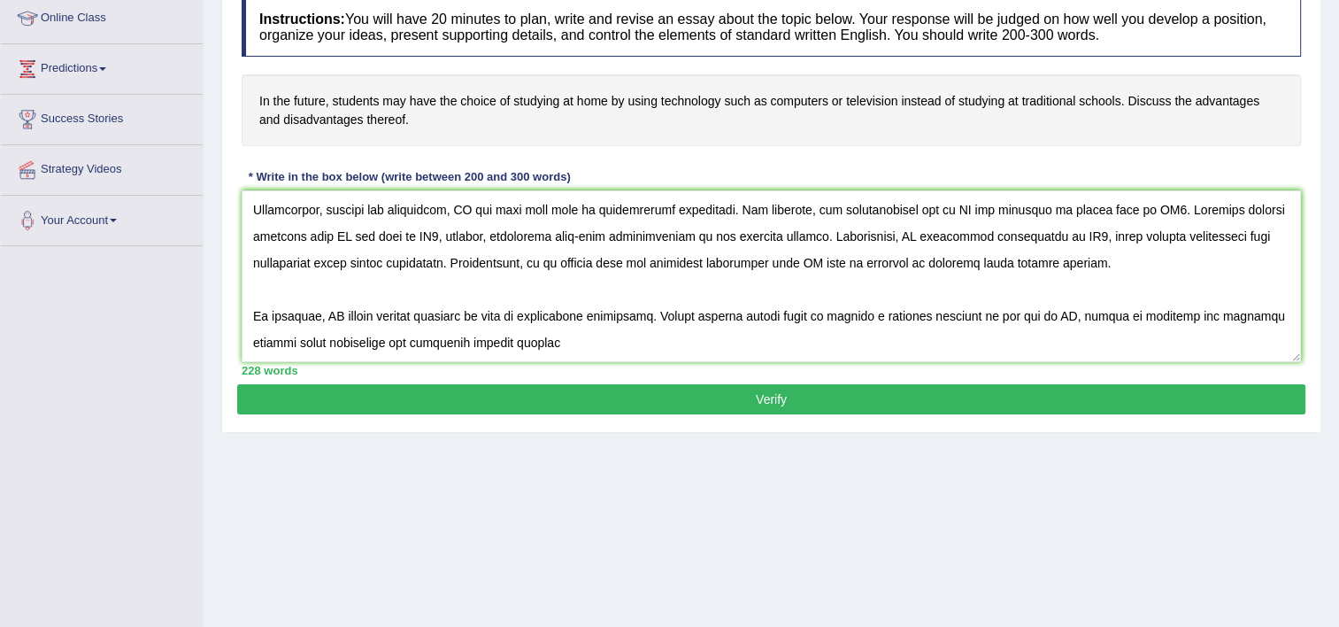
drag, startPoint x: 258, startPoint y: 91, endPoint x: 425, endPoint y: 106, distance: 167.9
click at [425, 106] on h4 "In the future, students may have the choice of studying at home by using techno…" at bounding box center [771, 110] width 1059 height 72
